Goal: Information Seeking & Learning: Understand process/instructions

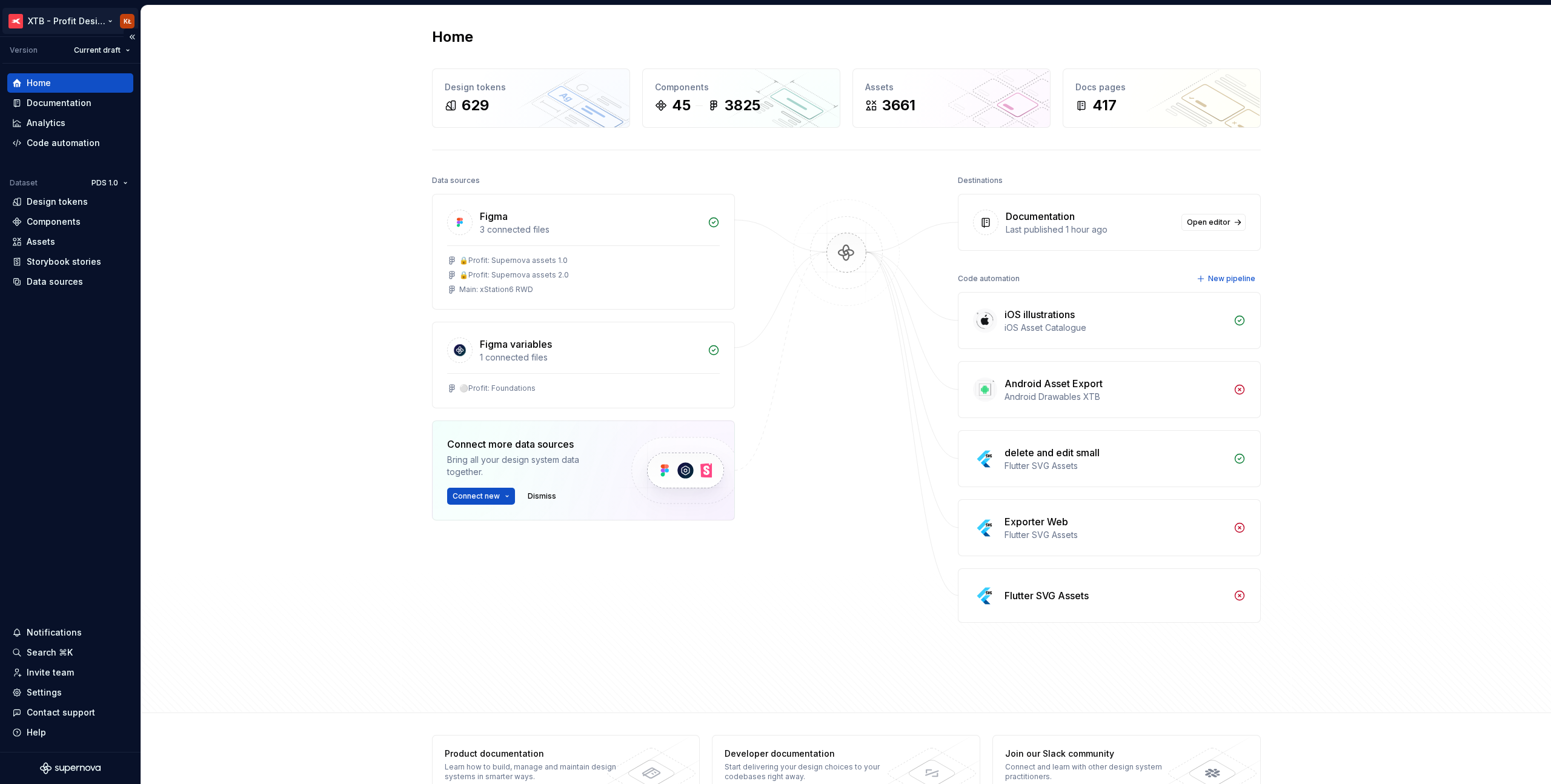
click at [88, 27] on html "XTB - Profit Design System KŁ Version Current draft Home Documentation Analytic…" at bounding box center [776, 392] width 1551 height 784
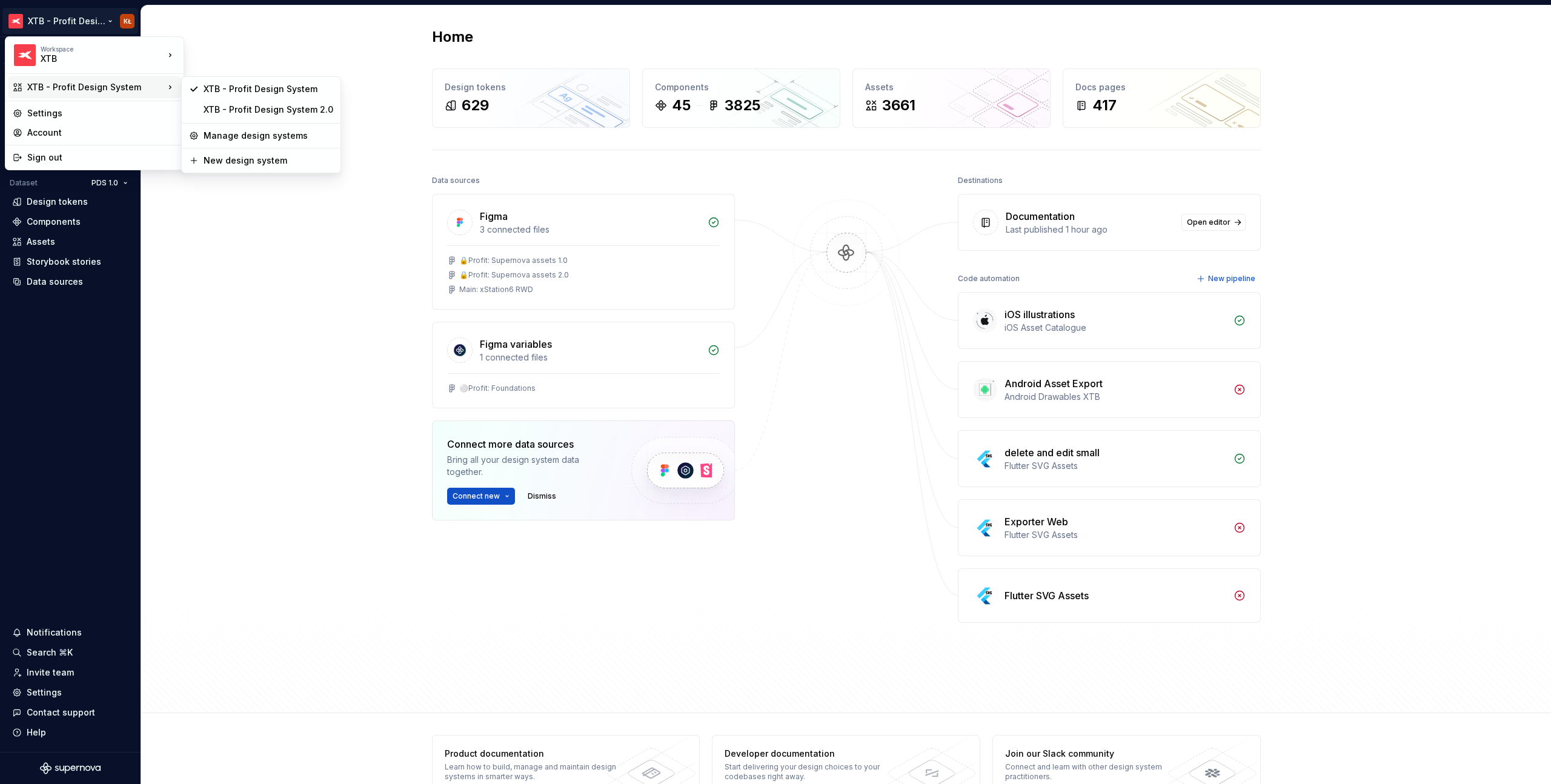
click at [247, 226] on html "XTB - Profit Design System KŁ Version Current draft Home Documentation Analytic…" at bounding box center [776, 392] width 1551 height 784
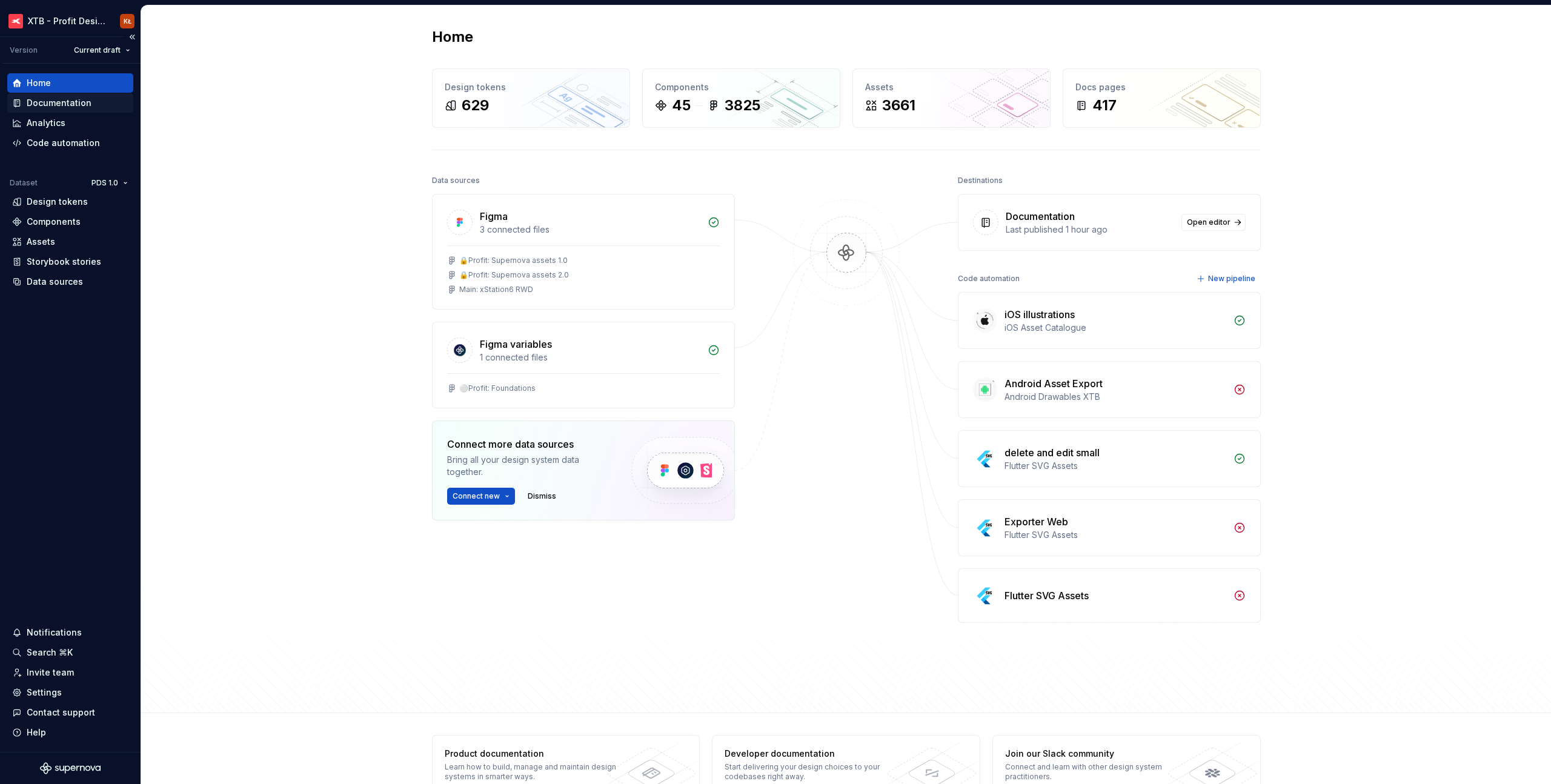
click at [81, 99] on div "Documentation" at bounding box center [59, 103] width 65 height 12
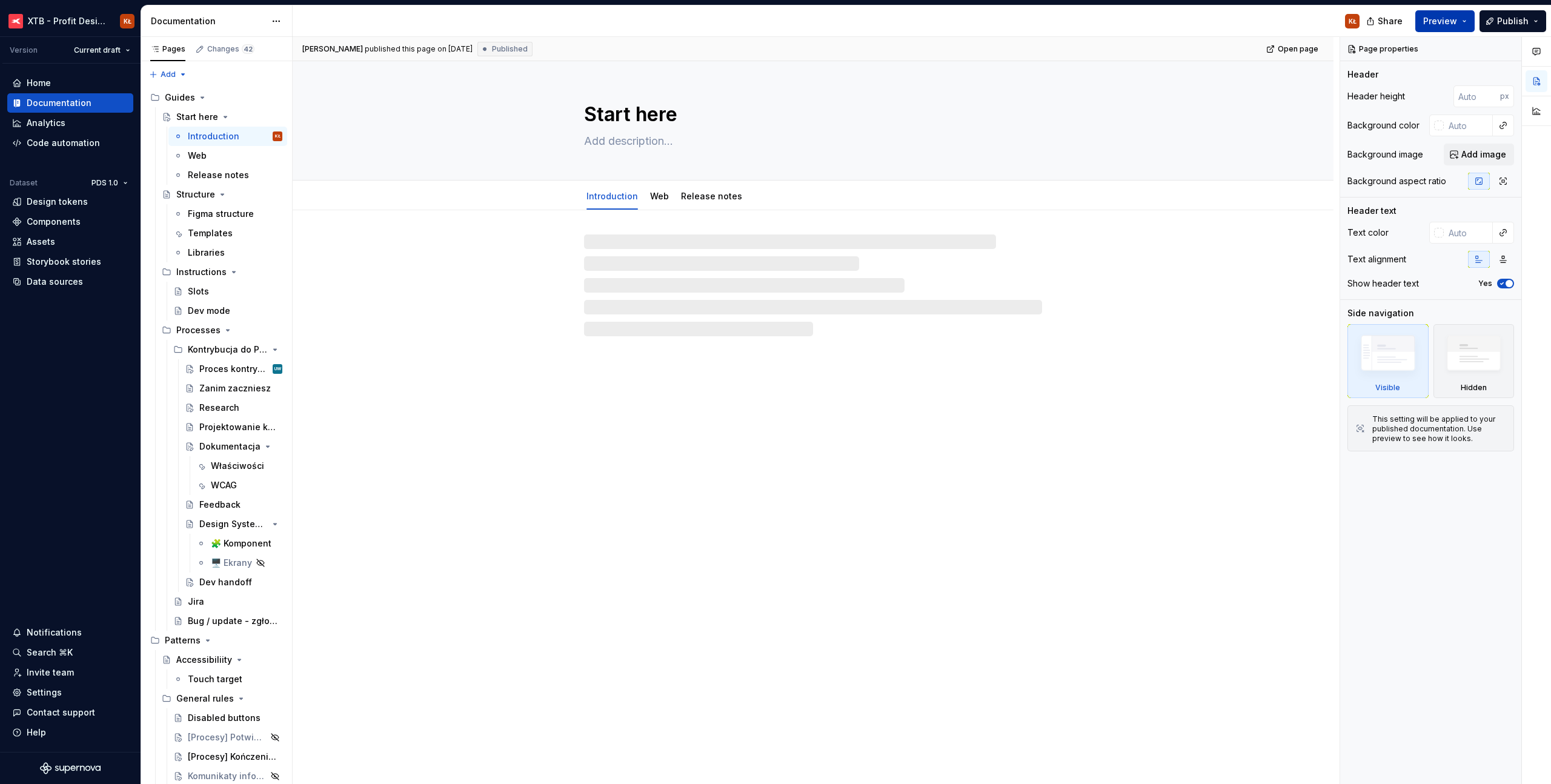
click at [1450, 27] on button "Preview" at bounding box center [1445, 21] width 59 height 22
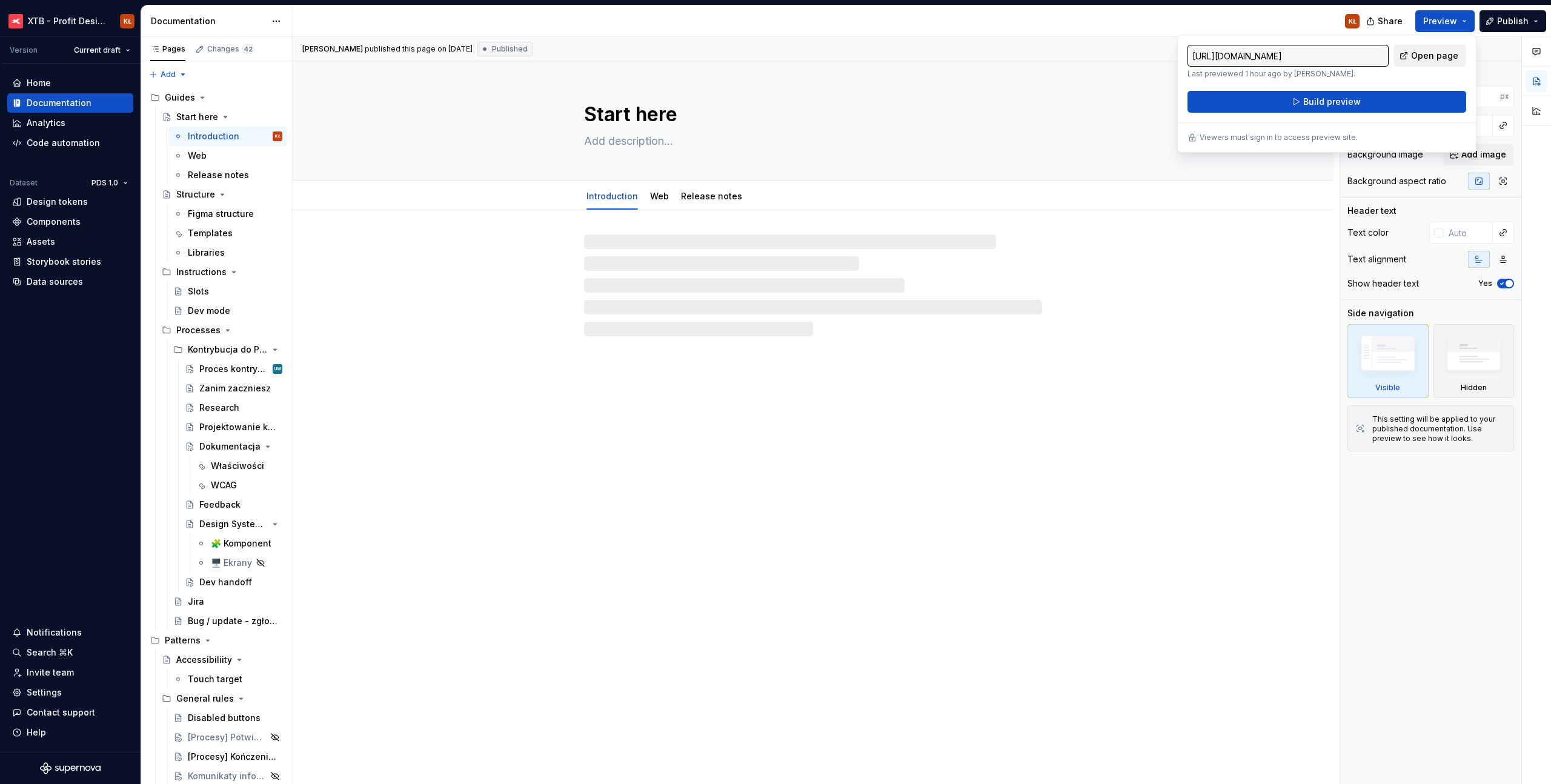
click at [1428, 53] on span "Open page" at bounding box center [1435, 56] width 47 height 12
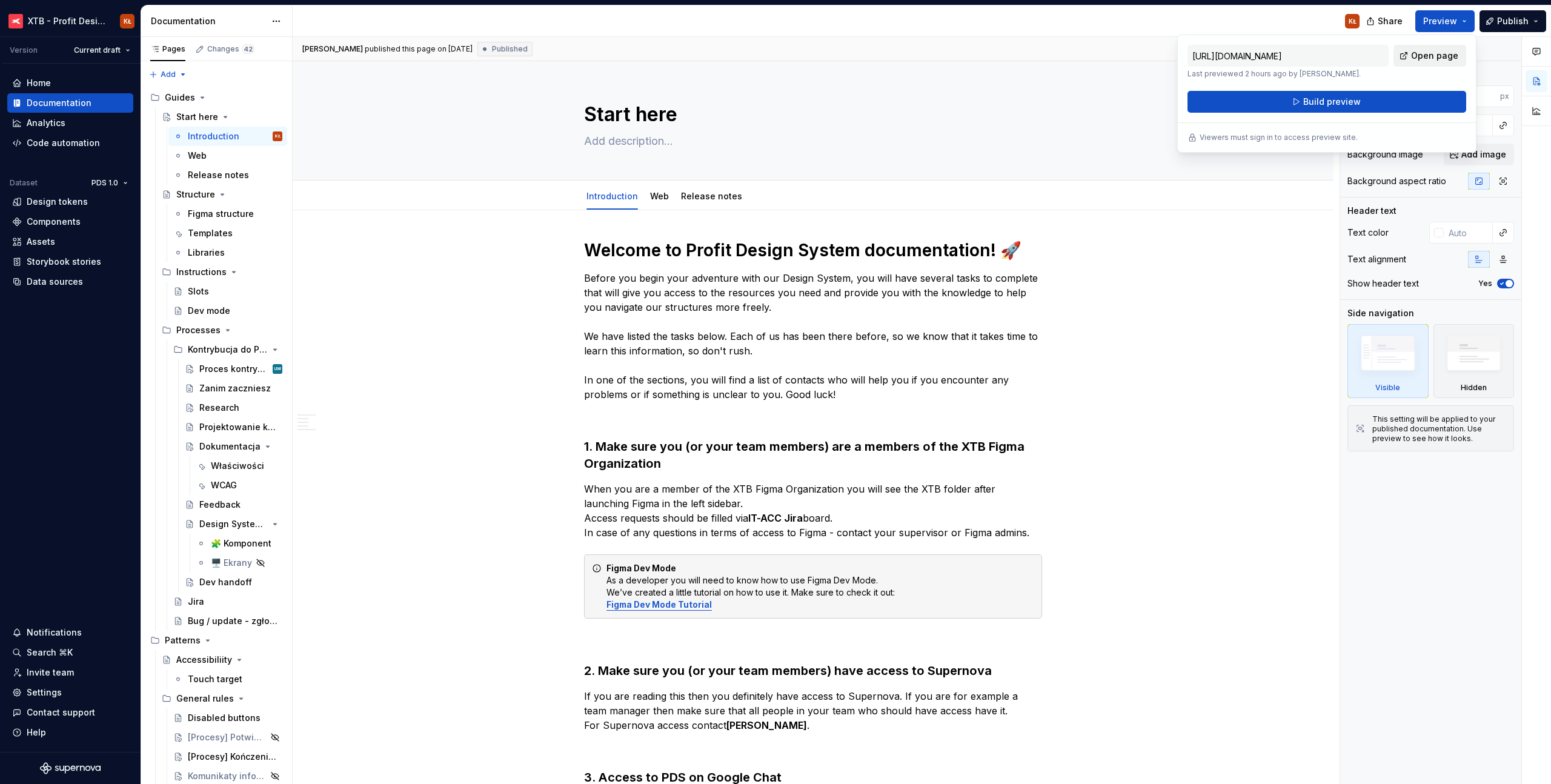
type textarea "*"
